Goal: Information Seeking & Learning: Find specific fact

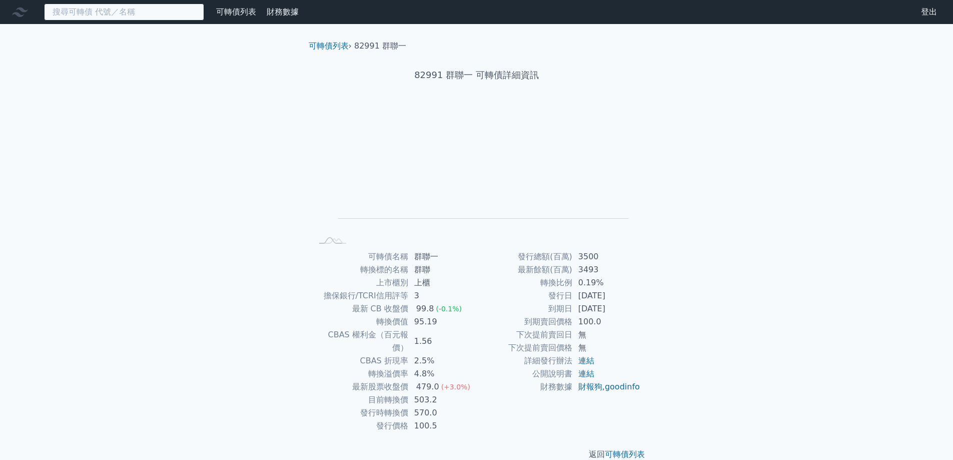
click at [147, 20] on input at bounding box center [124, 12] width 160 height 17
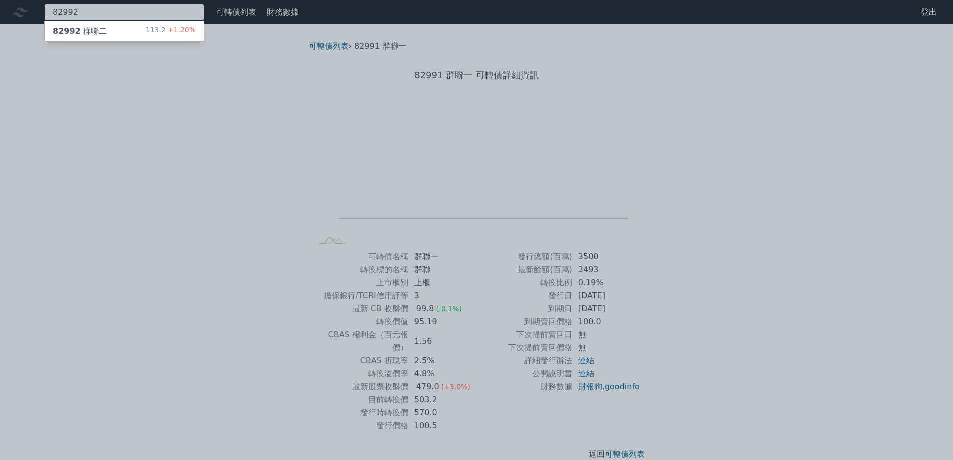
type input "82992"
click at [123, 24] on div "82992 群聯二 113.2 +1.20%" at bounding box center [124, 31] width 159 height 20
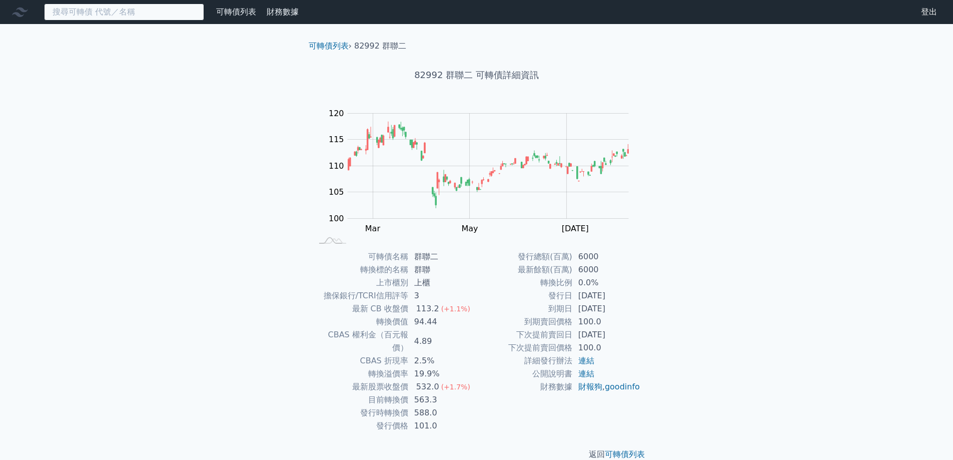
click at [159, 10] on input at bounding box center [124, 12] width 160 height 17
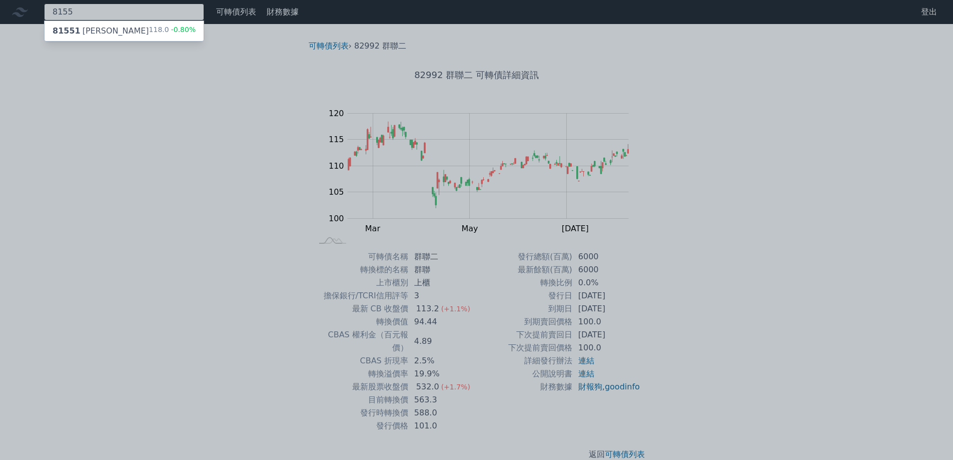
type input "8155"
click at [124, 27] on div "81551 [PERSON_NAME] 118.0 -0.80%" at bounding box center [124, 31] width 159 height 20
